Goal: Find contact information: Find contact information

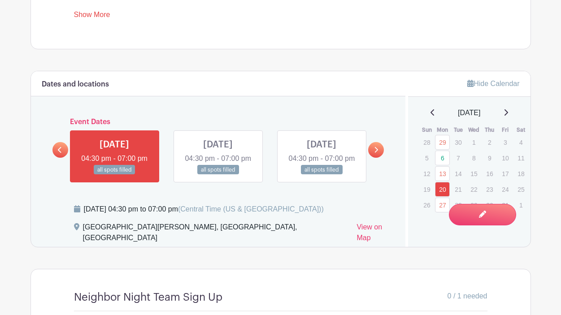
scroll to position [502, 0]
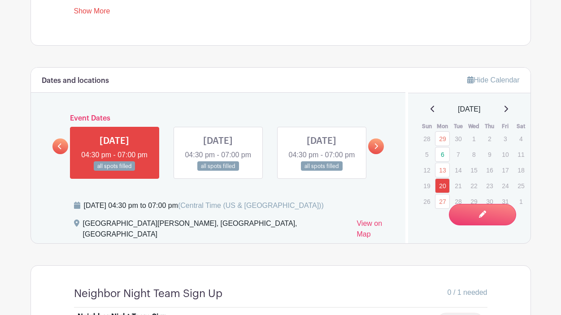
click at [322, 171] on link at bounding box center [322, 171] width 0 height 0
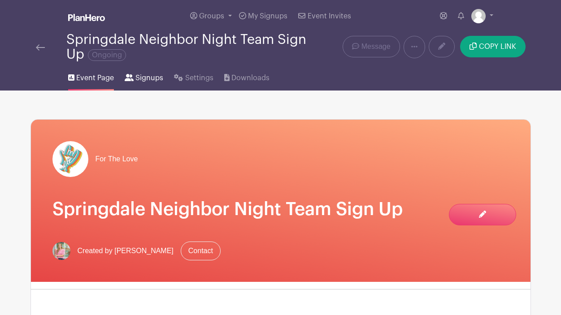
click at [143, 77] on span "Signups" at bounding box center [149, 78] width 28 height 11
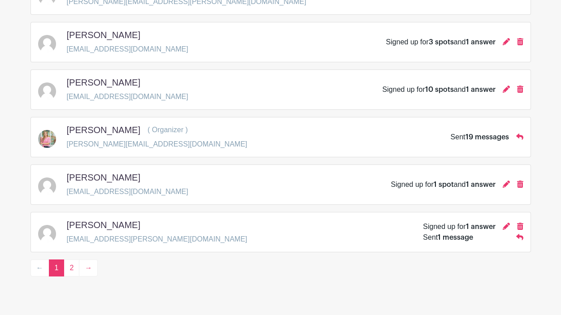
scroll to position [1347, 0]
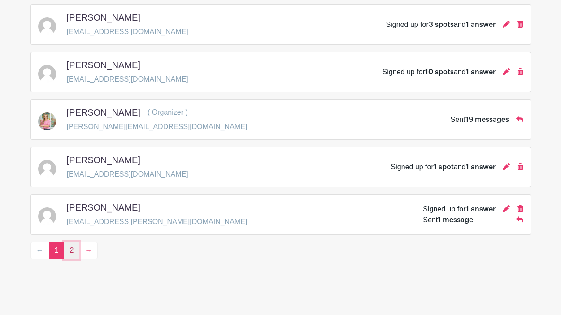
click at [70, 253] on link "2" at bounding box center [72, 250] width 16 height 17
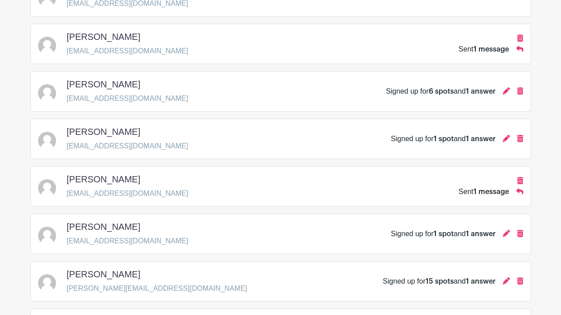
scroll to position [562, 0]
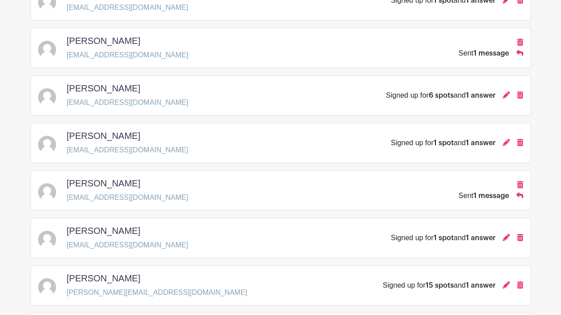
click at [150, 151] on div "Whitney Bohn wbohn@christnwa.church Signed up for 1 spot and 1 answer" at bounding box center [280, 143] width 485 height 25
click at [507, 142] on icon at bounding box center [506, 142] width 7 height 7
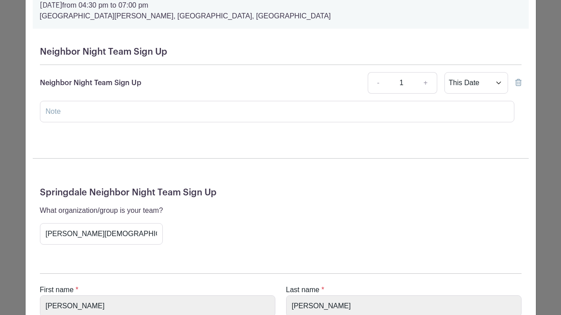
scroll to position [75, 0]
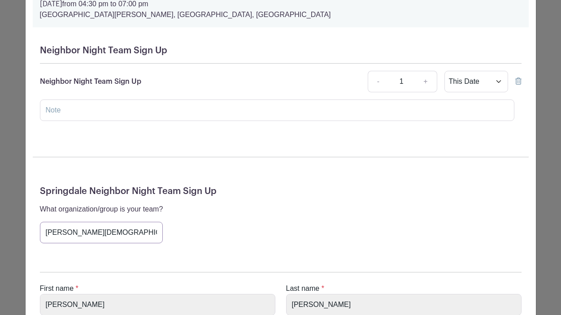
drag, startPoint x: 93, startPoint y: 233, endPoint x: 43, endPoint y: 233, distance: 50.2
click at [43, 233] on input "Christ Church" at bounding box center [101, 233] width 123 height 22
click at [204, 245] on div "Springdale Neighbor Night Team Sign Up What organization/group is your team? Ch…" at bounding box center [281, 218] width 496 height 79
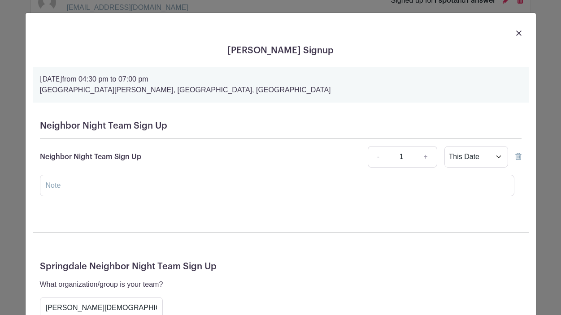
click at [518, 34] on img at bounding box center [518, 32] width 5 height 5
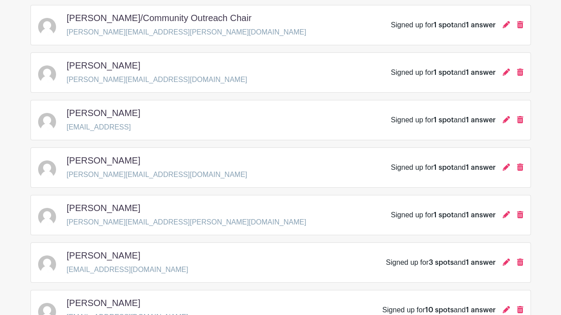
scroll to position [1109, 0]
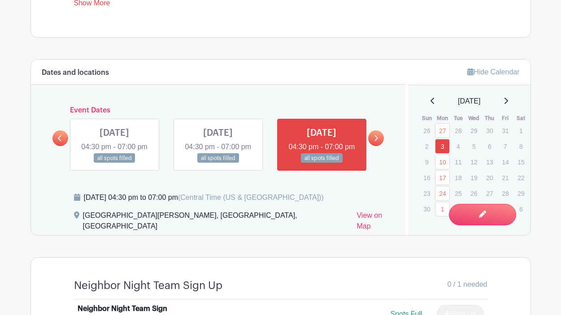
scroll to position [511, 0]
click at [377, 141] on icon at bounding box center [376, 138] width 4 height 7
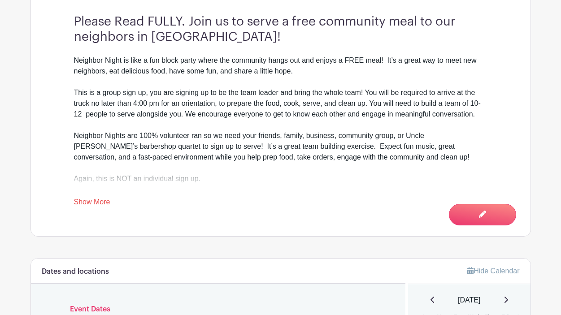
scroll to position [0, 0]
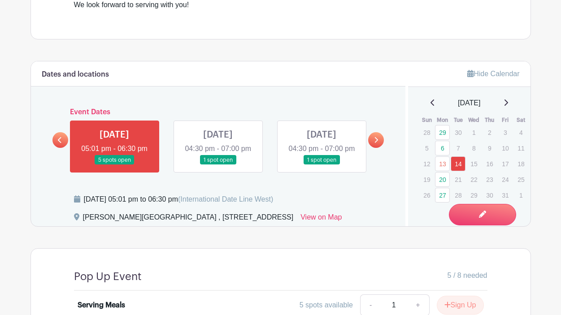
scroll to position [449, 0]
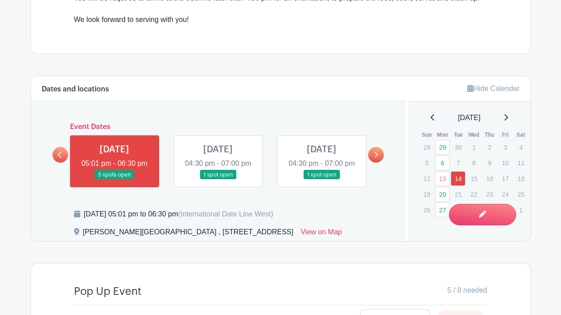
click at [377, 158] on icon at bounding box center [376, 155] width 4 height 7
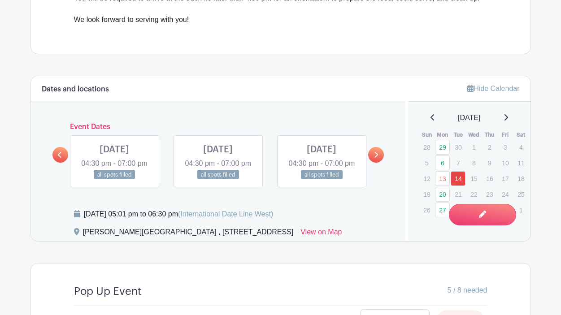
click at [114, 180] on link at bounding box center [114, 180] width 0 height 0
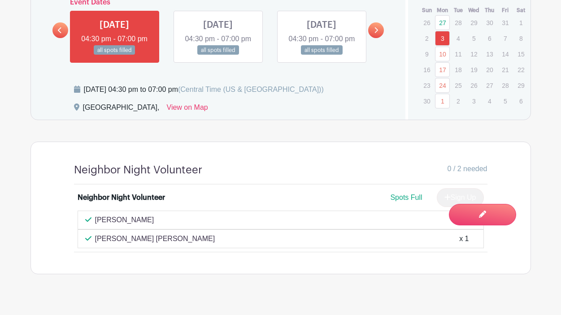
scroll to position [577, 0]
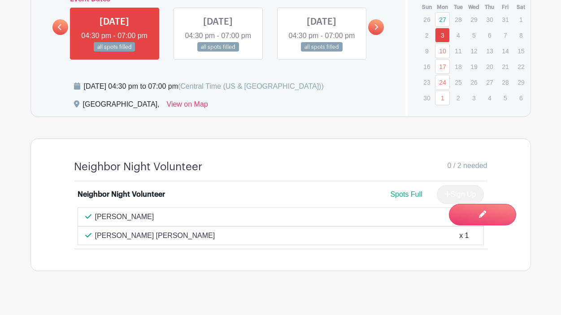
drag, startPoint x: 160, startPoint y: 248, endPoint x: 94, endPoint y: 225, distance: 69.6
click at [94, 225] on div "[PERSON_NAME] x 1 Sinclaire swanfeld x 1" at bounding box center [281, 227] width 406 height 38
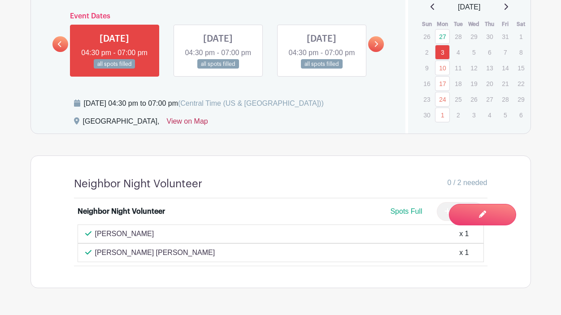
scroll to position [543, 0]
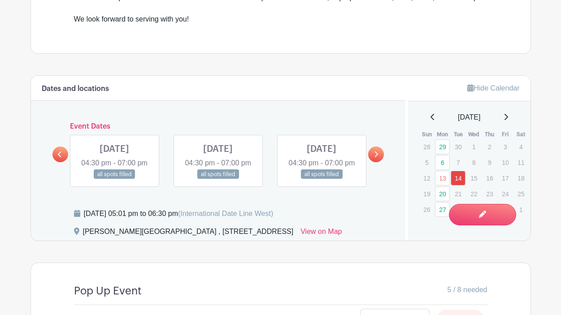
scroll to position [449, 0]
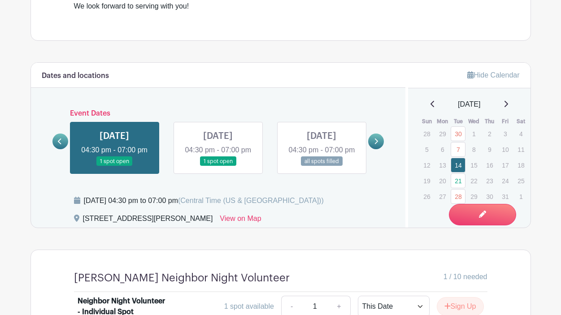
scroll to position [475, 0]
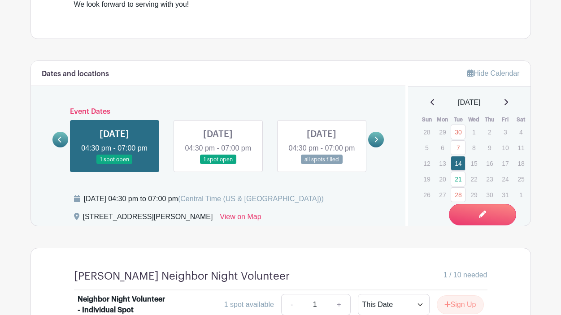
click at [377, 137] on icon at bounding box center [377, 140] width 4 height 6
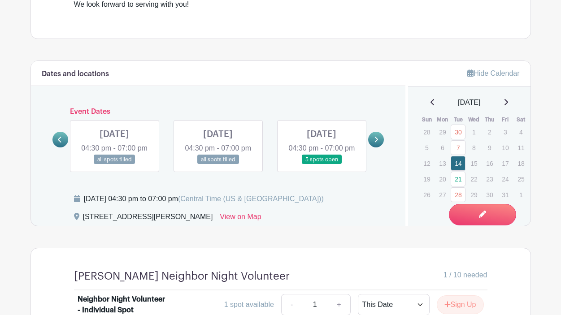
click at [114, 165] on link at bounding box center [114, 165] width 0 height 0
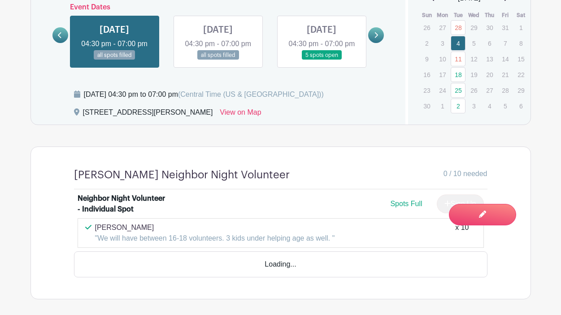
scroll to position [590, 0]
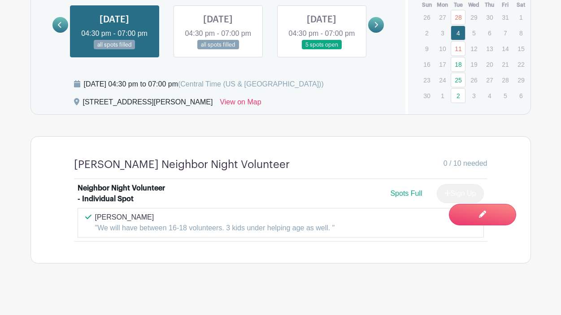
drag, startPoint x: 140, startPoint y: 211, endPoint x: 94, endPoint y: 212, distance: 46.2
click at [94, 212] on div "Brittani Barou "We will have between 16-18 volunteers. 3 kids under helping age…" at bounding box center [280, 223] width 391 height 22
copy p "Brittani Barou"
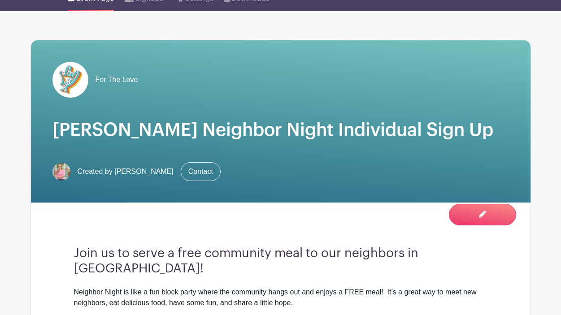
scroll to position [0, 0]
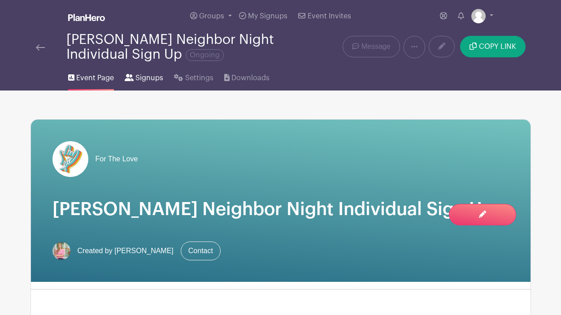
click at [143, 79] on span "Signups" at bounding box center [149, 78] width 28 height 11
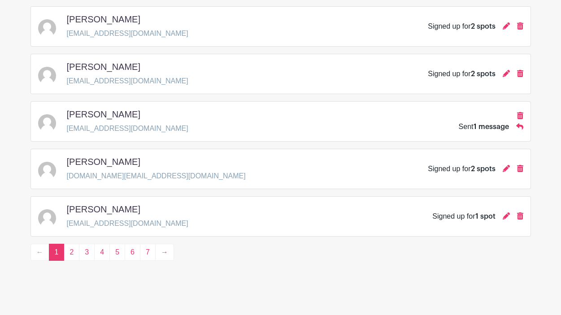
scroll to position [1347, 0]
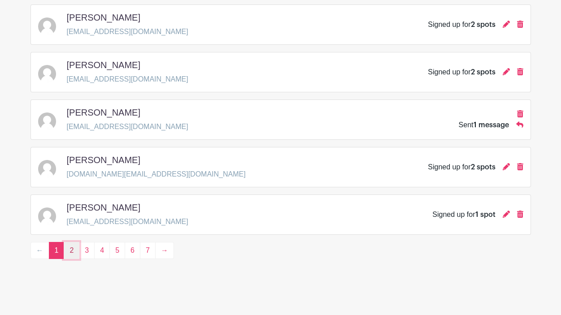
click at [72, 248] on link "2" at bounding box center [72, 250] width 16 height 17
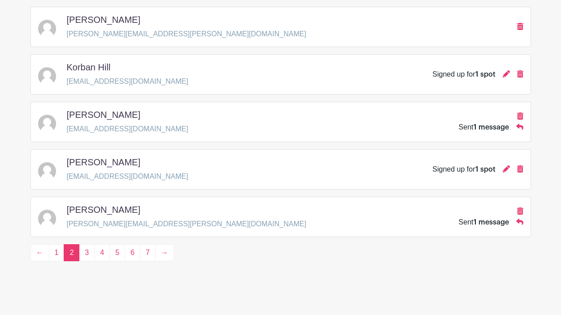
scroll to position [1347, 0]
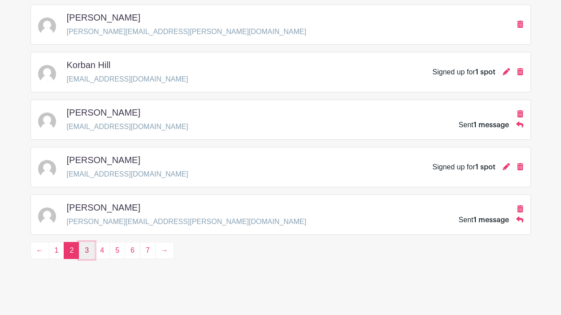
click at [84, 253] on link "3" at bounding box center [87, 250] width 16 height 17
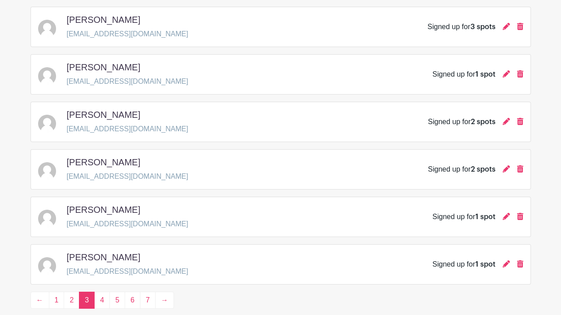
scroll to position [1347, 0]
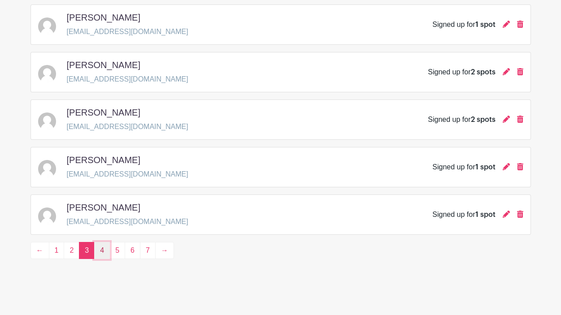
click at [102, 255] on link "4" at bounding box center [102, 250] width 16 height 17
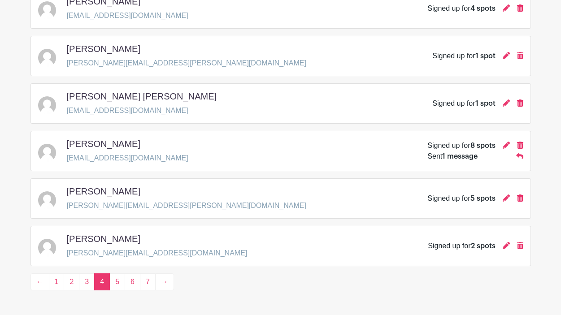
scroll to position [1316, 0]
click at [120, 282] on link "5" at bounding box center [117, 281] width 16 height 17
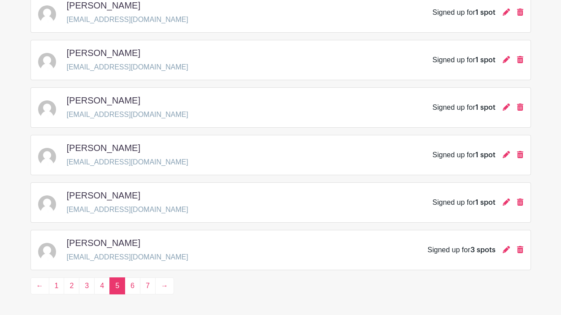
scroll to position [1314, 0]
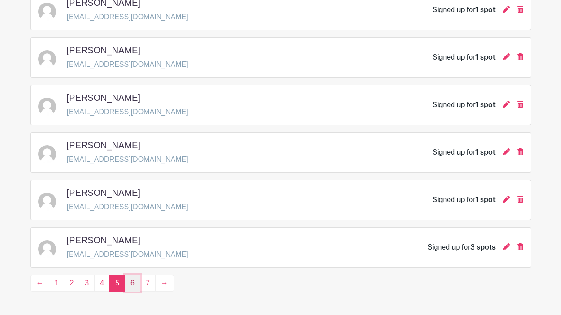
click at [131, 283] on link "6" at bounding box center [133, 283] width 16 height 17
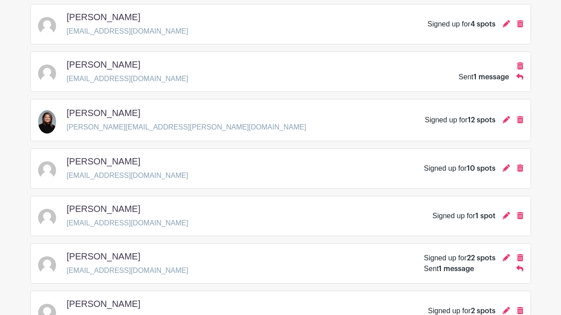
scroll to position [1255, 0]
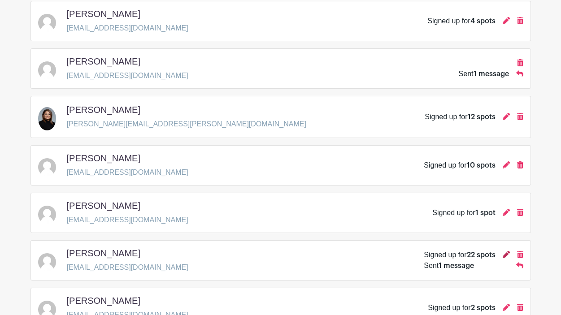
click at [505, 255] on icon at bounding box center [506, 254] width 7 height 7
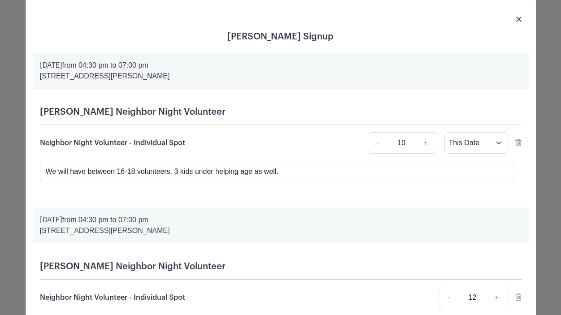
scroll to position [0, 0]
